Goal: Information Seeking & Learning: Learn about a topic

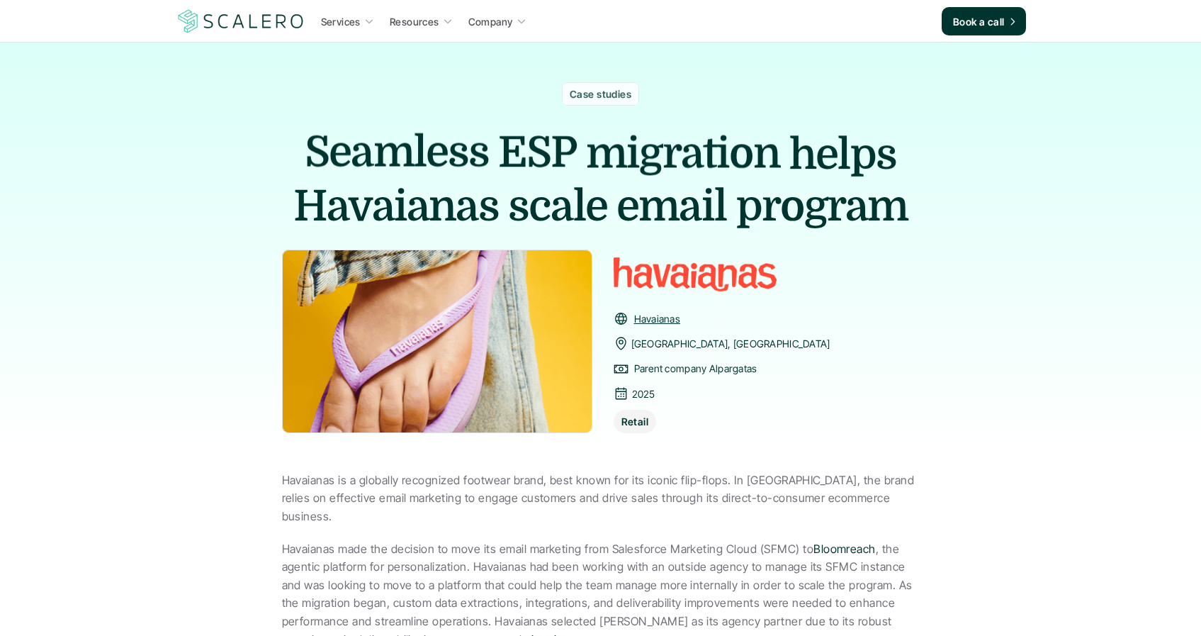
click at [230, 26] on img at bounding box center [241, 21] width 130 height 27
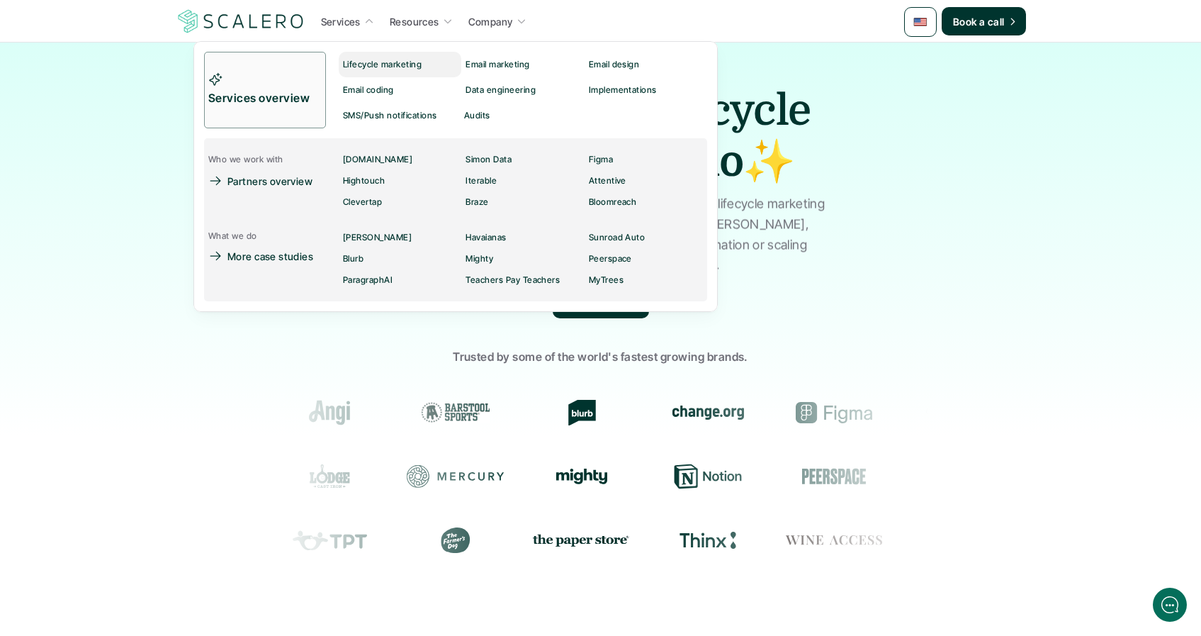
click at [357, 63] on p "Lifecycle marketing" at bounding box center [382, 65] width 79 height 10
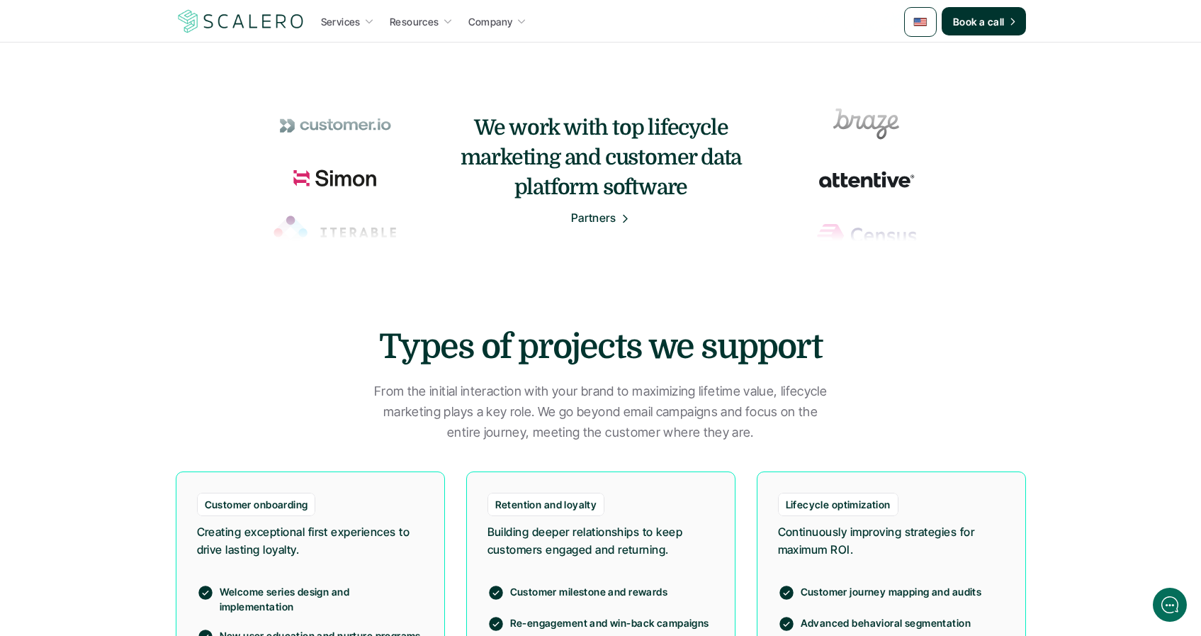
scroll to position [633, 0]
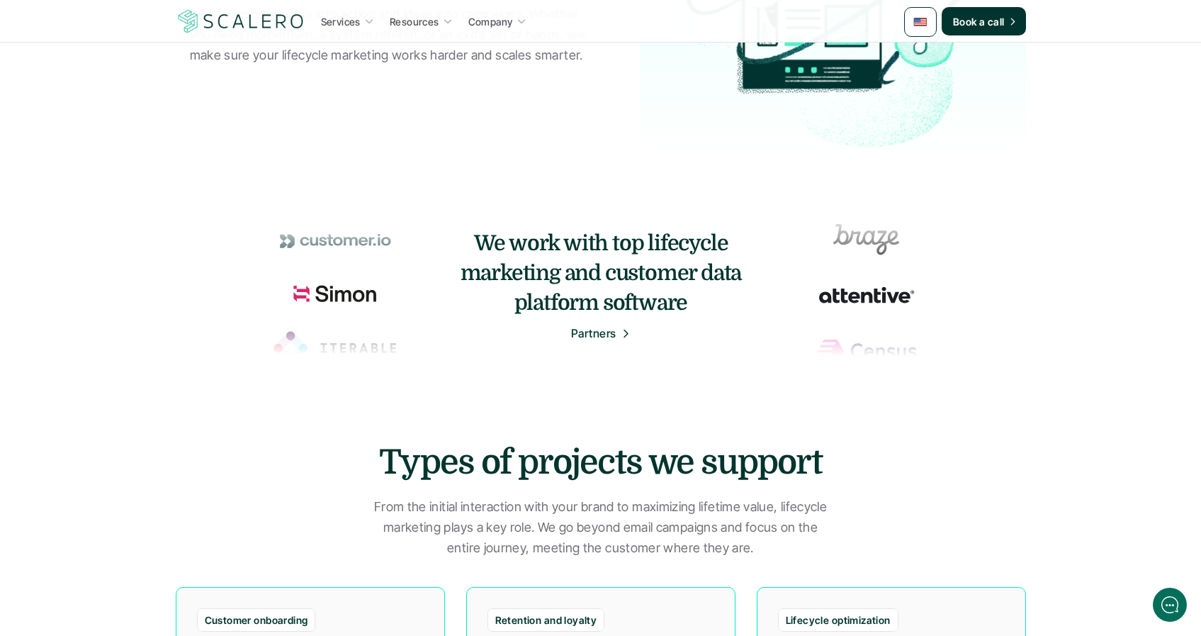
click at [602, 331] on p "Partners" at bounding box center [593, 334] width 45 height 18
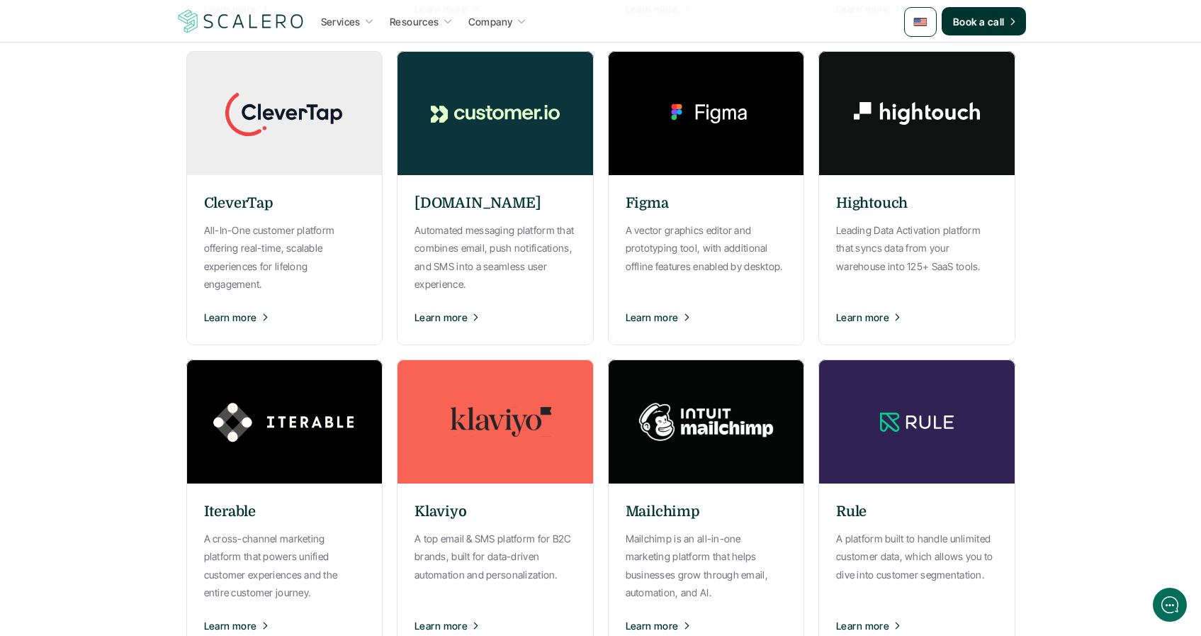
scroll to position [484, 0]
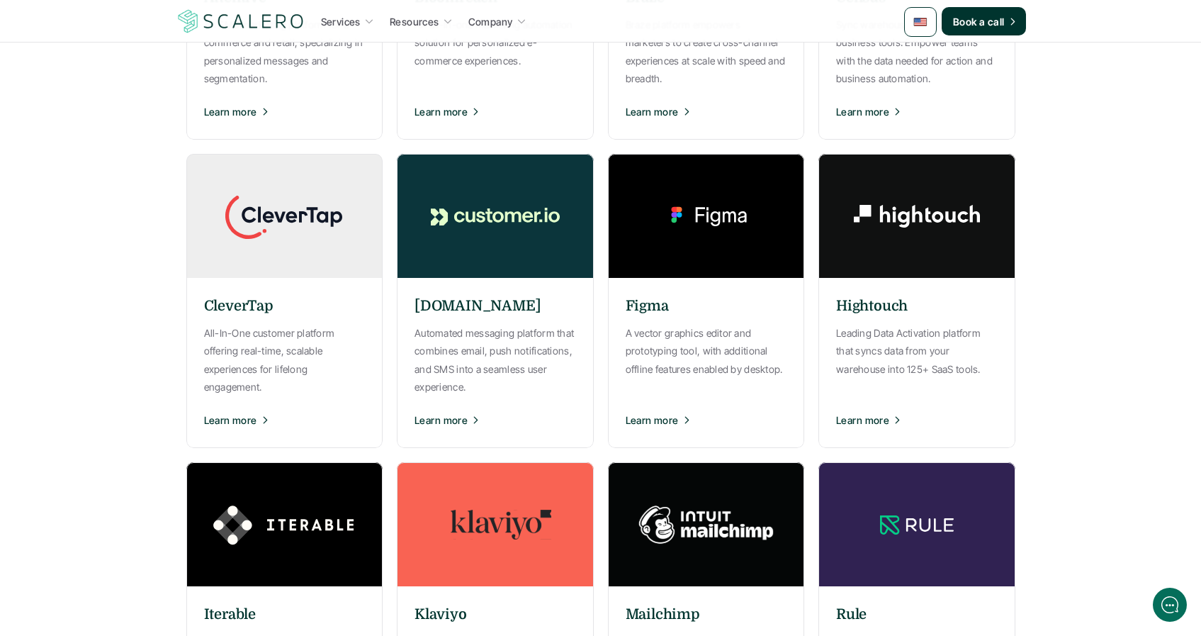
click at [467, 423] on button "Learn more" at bounding box center [496, 419] width 162 height 35
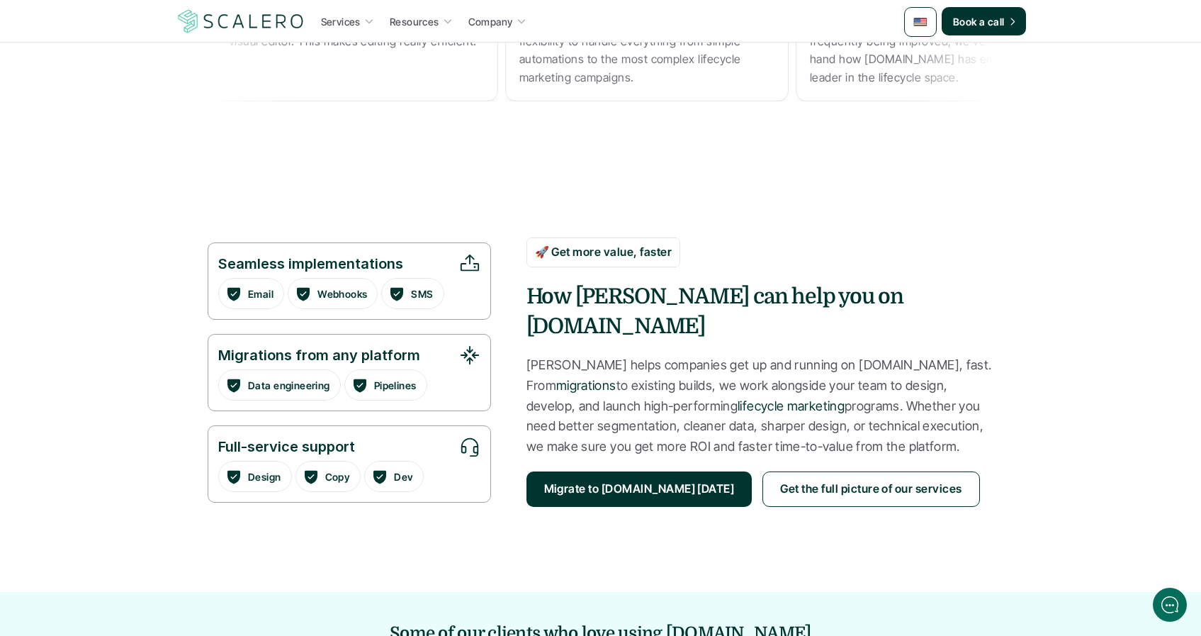
scroll to position [1024, 0]
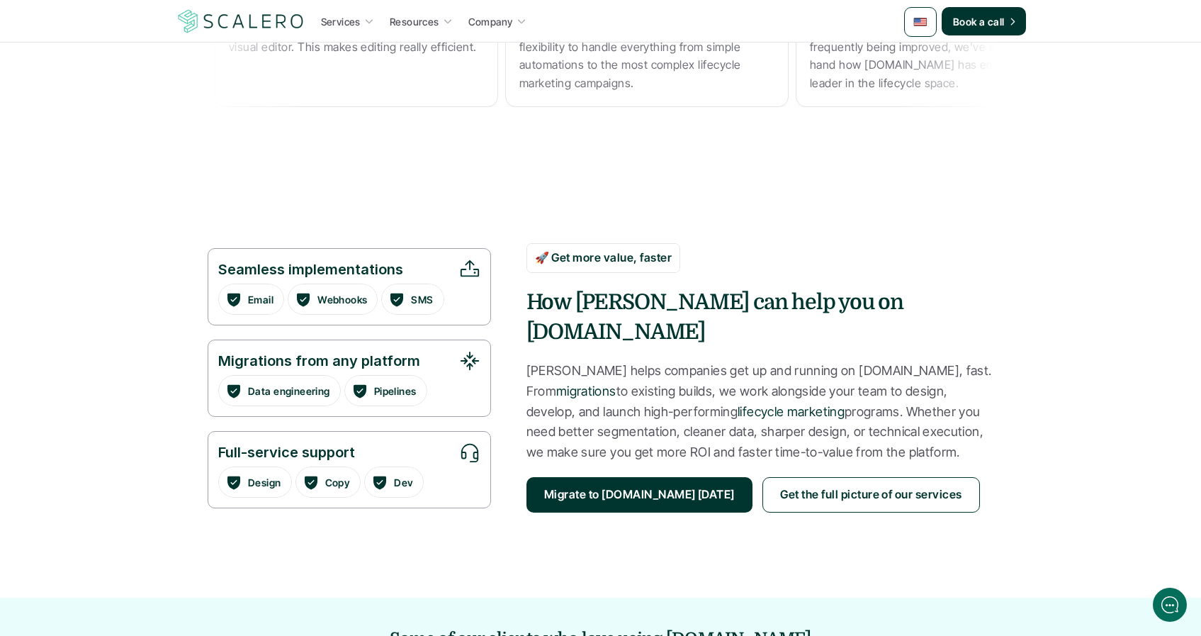
drag, startPoint x: 532, startPoint y: 347, endPoint x: 992, endPoint y: 431, distance: 467.7
click at [992, 431] on p "[PERSON_NAME] helps companies get up and running on [DOMAIN_NAME], fast. From m…" at bounding box center [761, 412] width 468 height 102
click at [993, 431] on p "[PERSON_NAME] helps companies get up and running on [DOMAIN_NAME], fast. From m…" at bounding box center [761, 412] width 468 height 102
